Goal: Find contact information: Find contact information

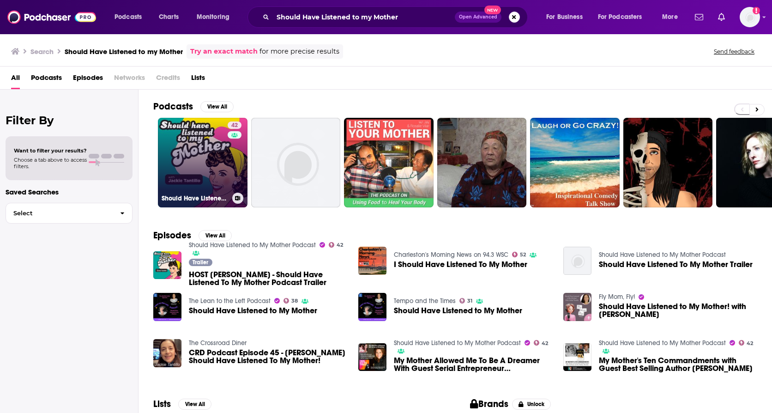
click at [177, 165] on link "42 Should Have Listened to My Mother Podcast" at bounding box center [203, 163] width 90 height 90
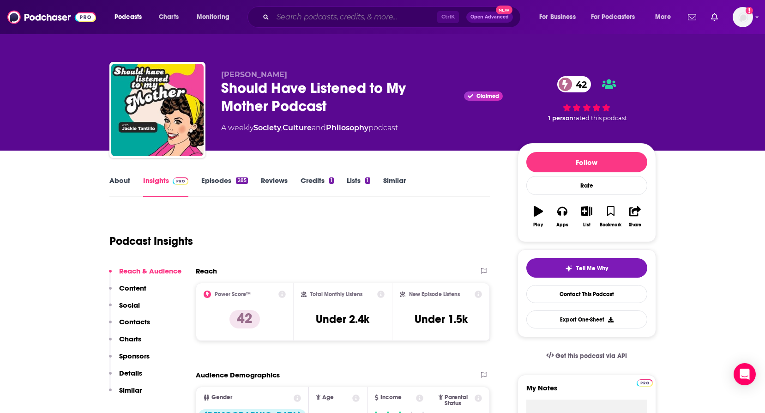
click at [352, 14] on input "Search podcasts, credits, & more..." at bounding box center [355, 17] width 164 height 15
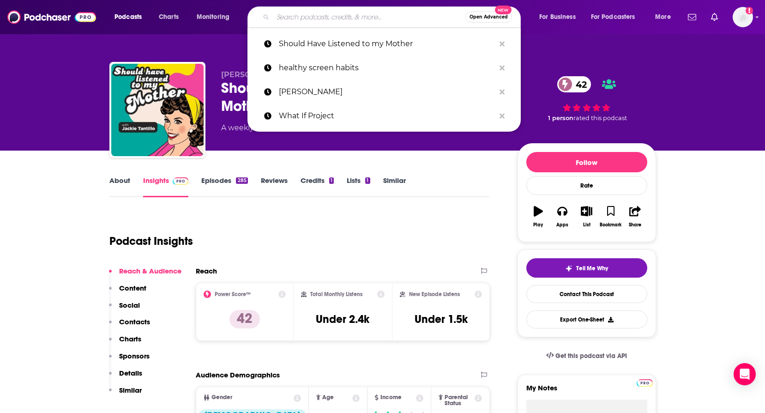
type input "h"
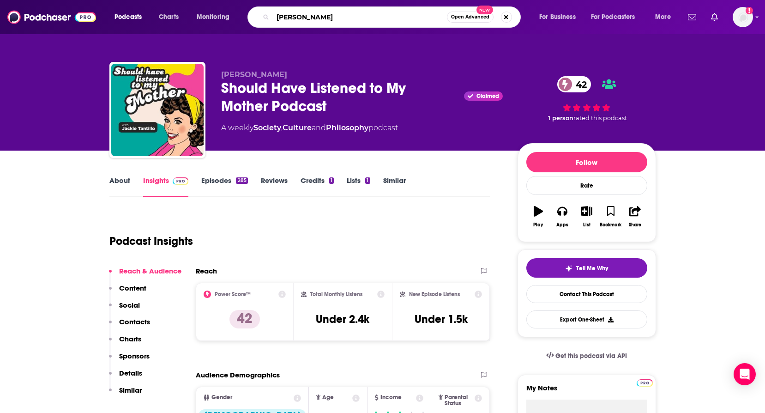
type input "[PERSON_NAME]"
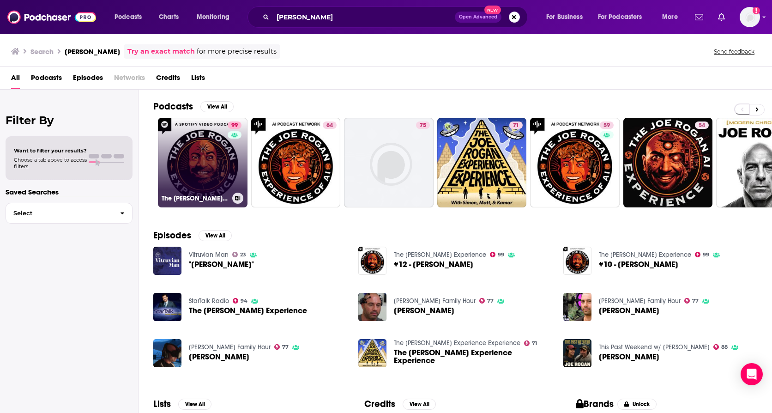
click at [196, 151] on link "99 The [PERSON_NAME] Experience" at bounding box center [203, 163] width 90 height 90
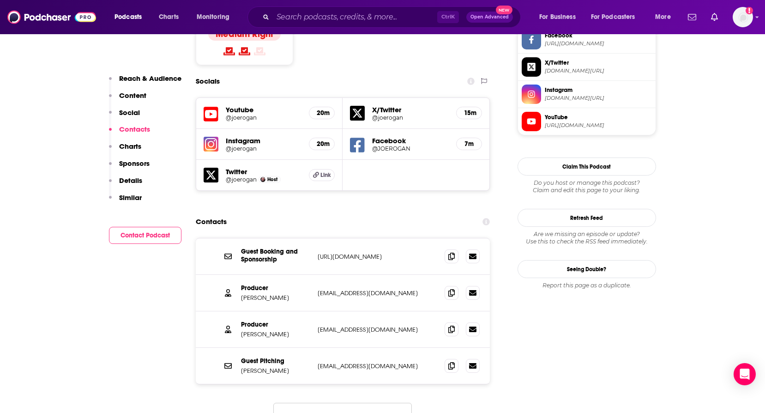
scroll to position [877, 0]
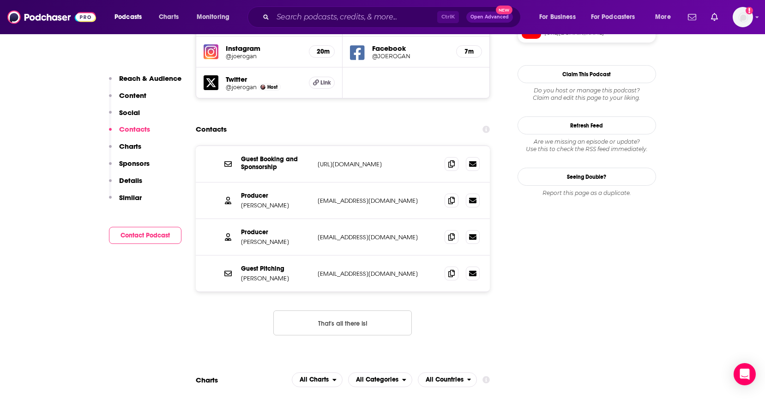
click at [359, 310] on button "That's all there is!" at bounding box center [342, 322] width 139 height 25
drag, startPoint x: 319, startPoint y: 228, endPoint x: 402, endPoint y: 224, distance: 83.3
click at [402, 270] on p "[EMAIL_ADDRESS][DOMAIN_NAME]" at bounding box center [378, 274] width 120 height 8
copy p "[EMAIL_ADDRESS][DOMAIN_NAME]"
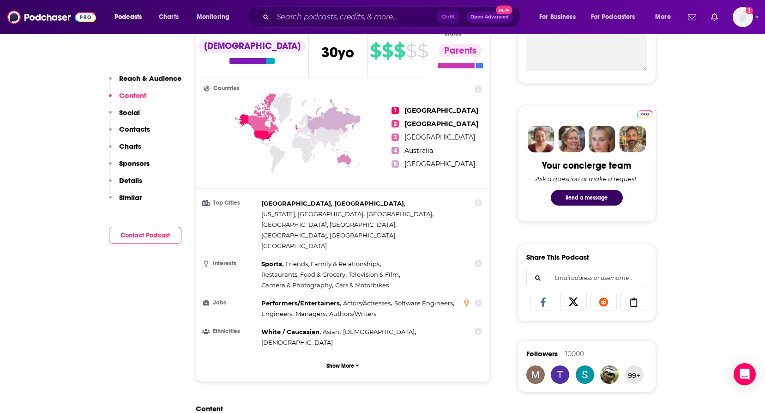
scroll to position [139, 0]
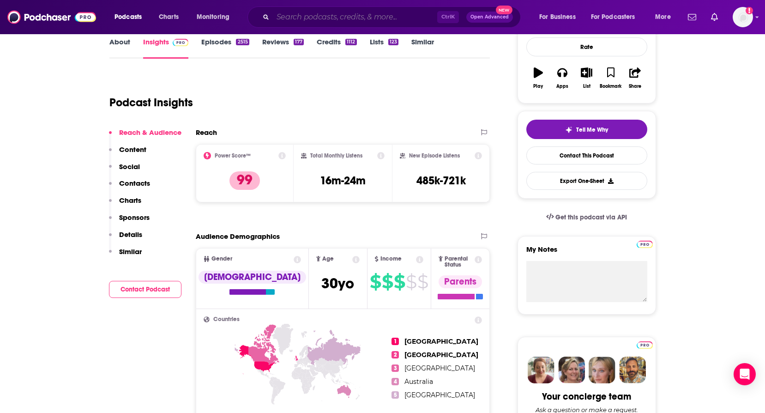
click at [336, 17] on input "Search podcasts, credits, & more..." at bounding box center [355, 17] width 164 height 15
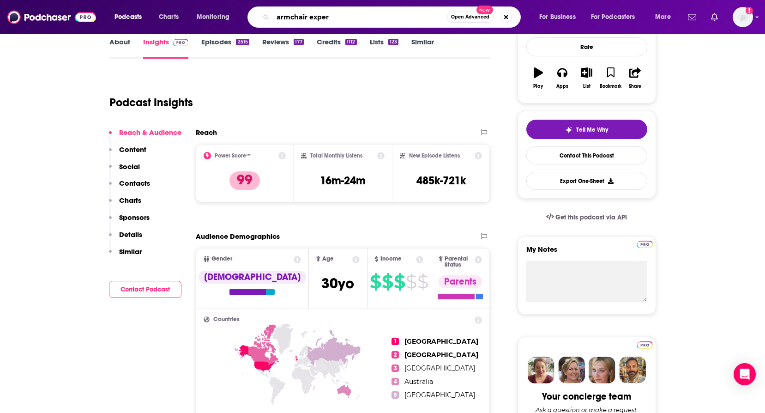
type input "armchair expert"
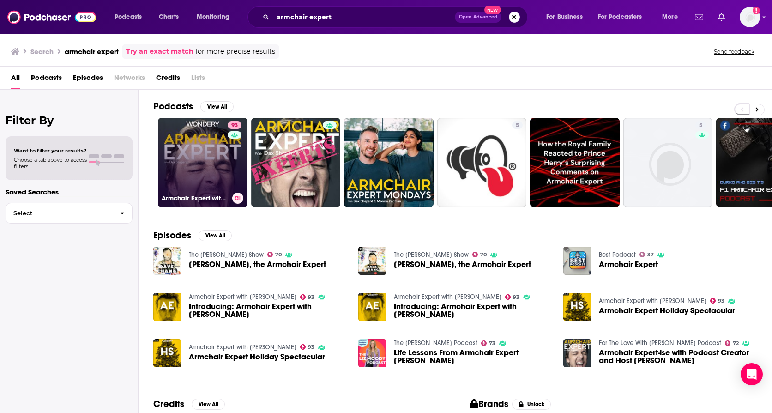
click at [210, 150] on link "93 Armchair Expert with [PERSON_NAME]" at bounding box center [203, 163] width 90 height 90
